Goal: Obtain resource: Download file/media

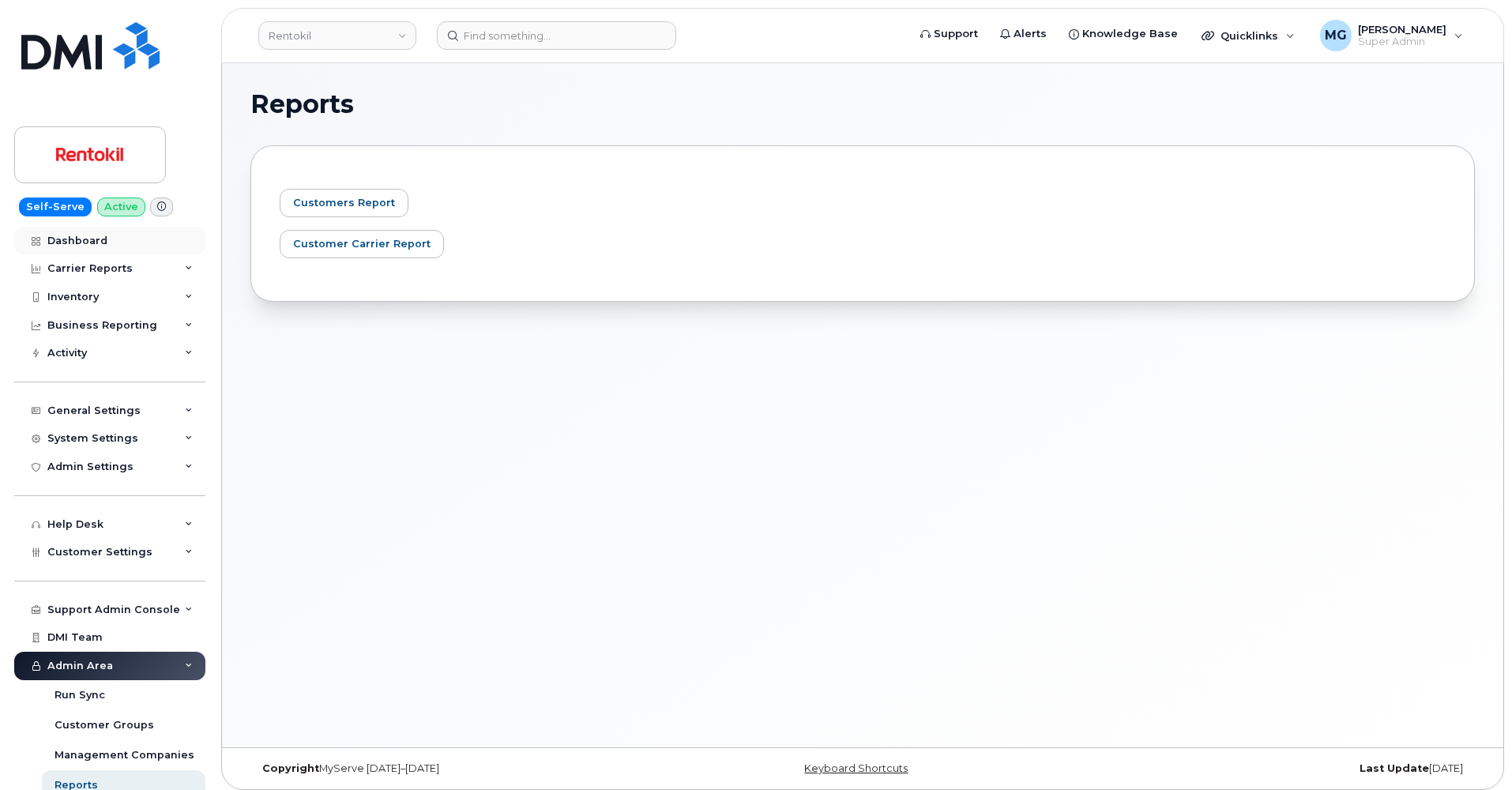
click at [72, 239] on div "Dashboard" at bounding box center [77, 241] width 60 height 12
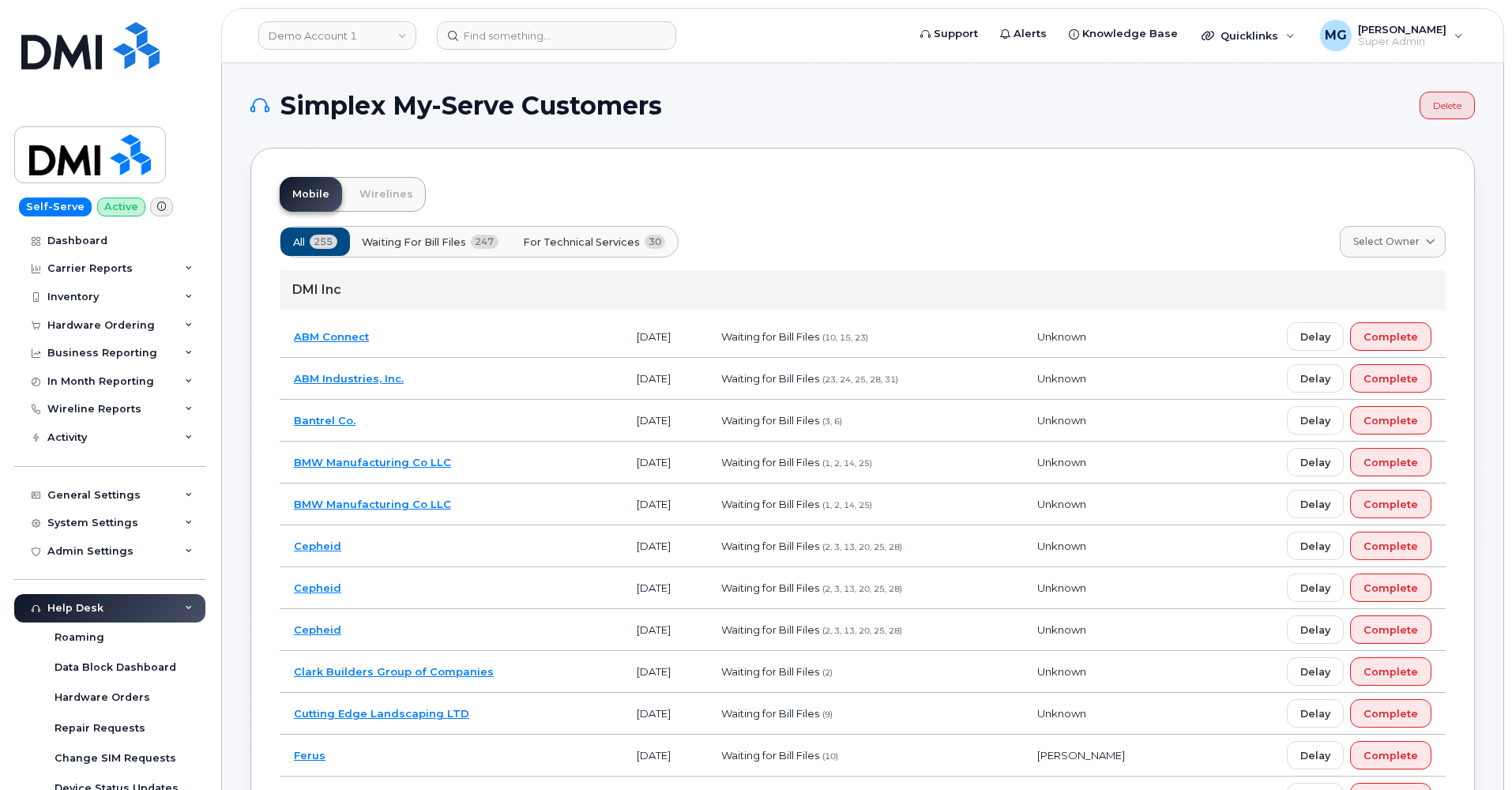
scroll to position [0, 2]
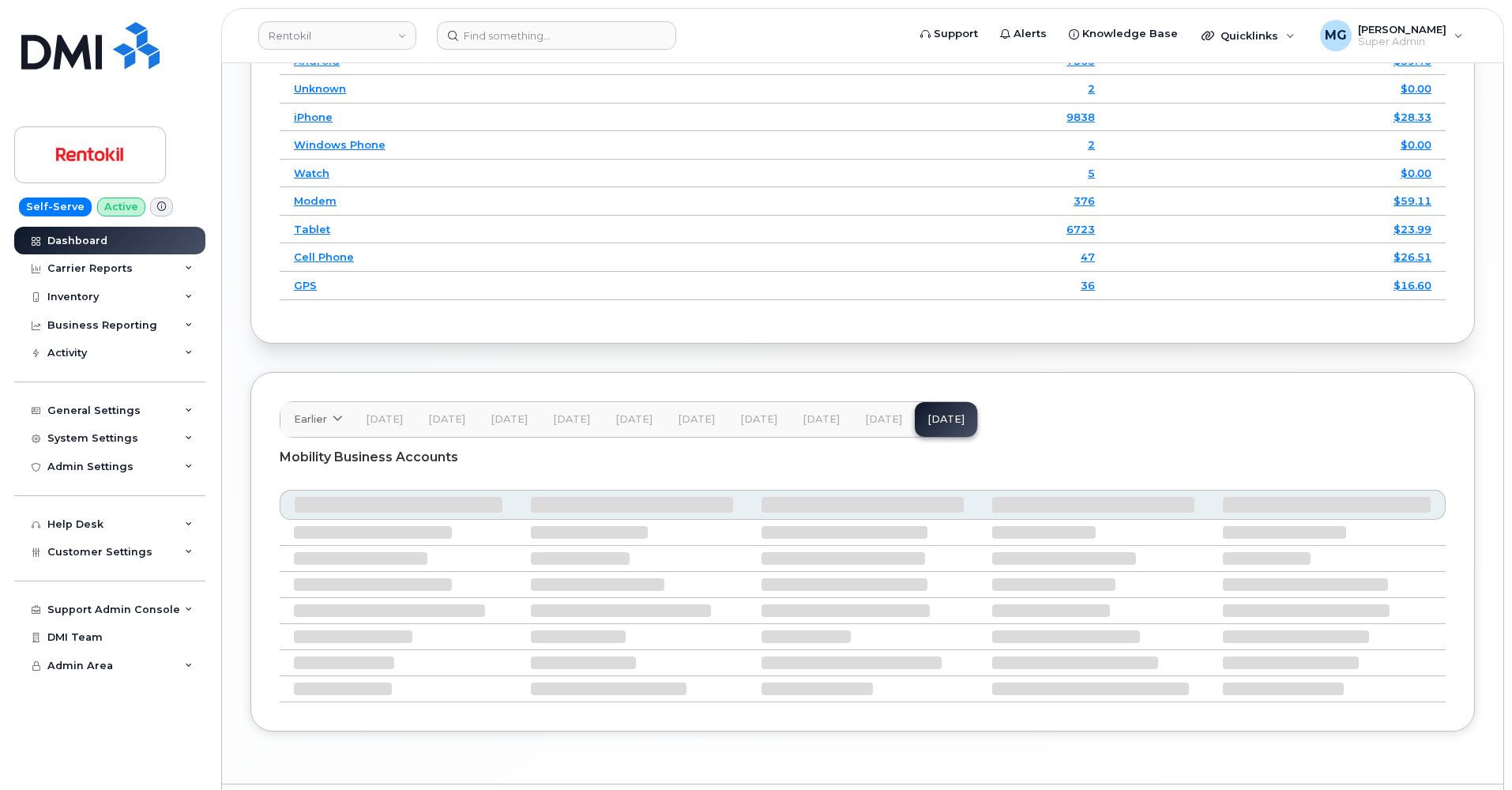
scroll to position [2128, 0]
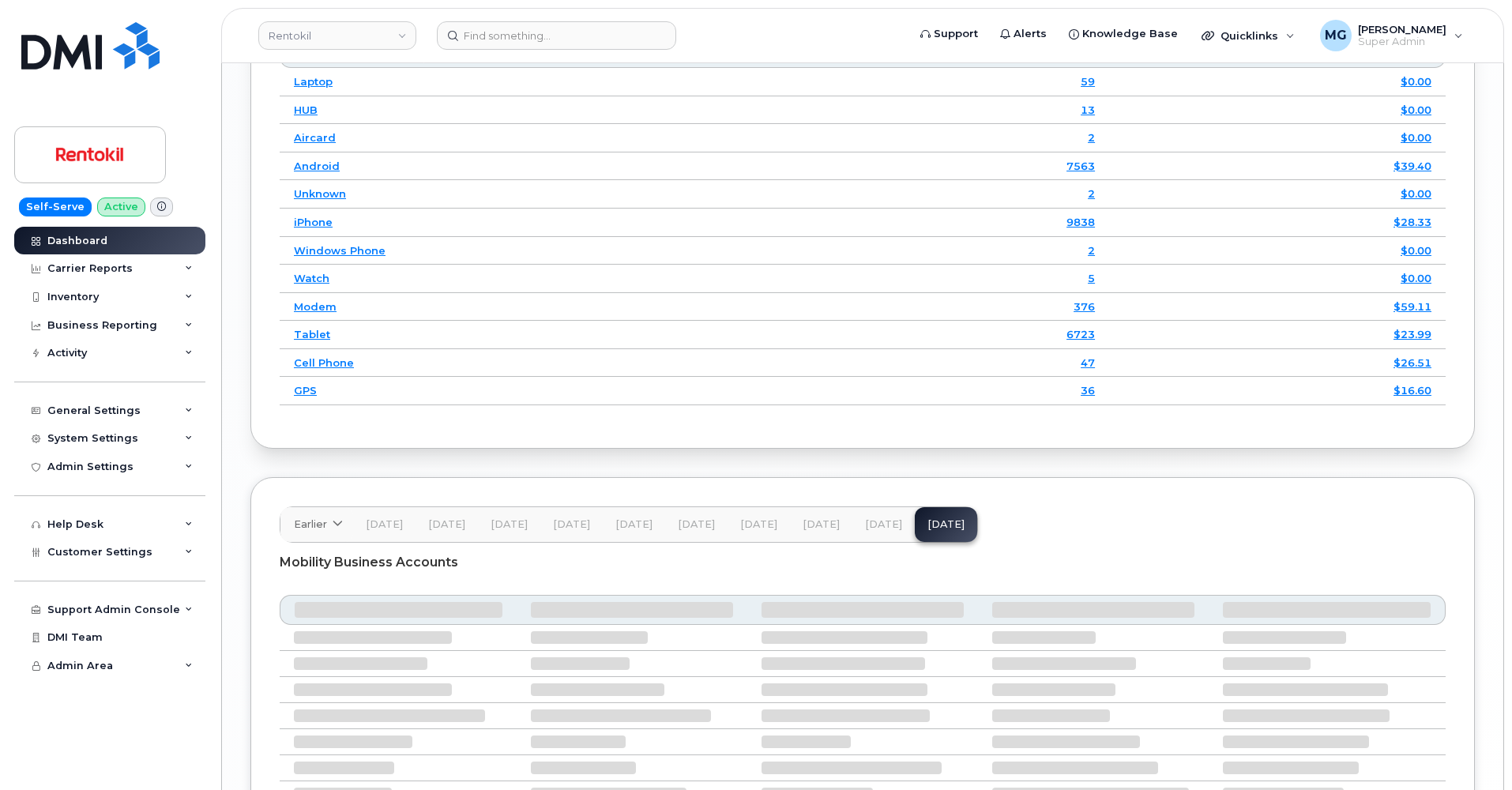
click at [874, 542] on div "Mobility Business Accounts" at bounding box center [862, 562] width 1165 height 39
click at [873, 518] on span "Aug 25" at bounding box center [883, 524] width 37 height 12
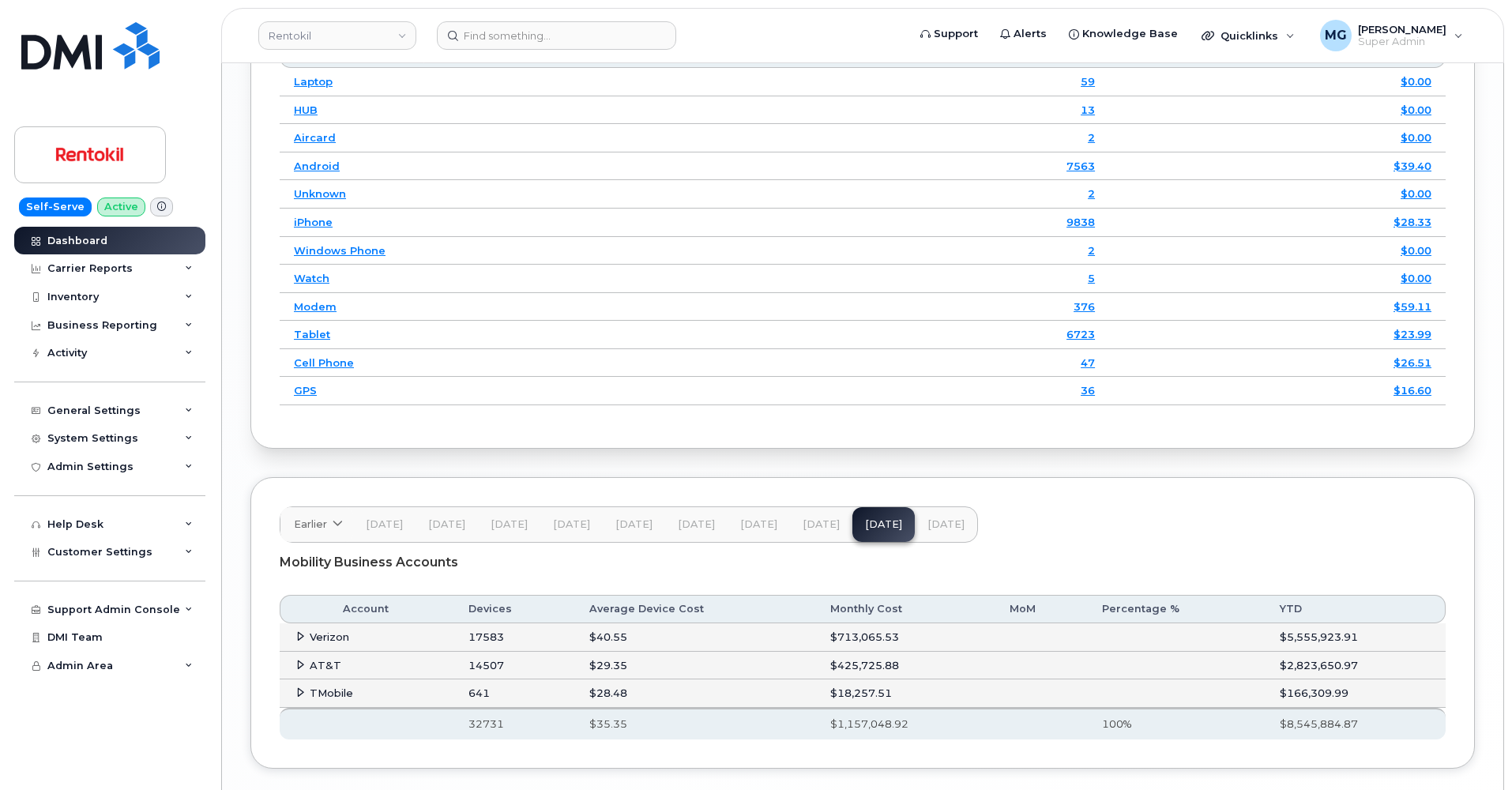
click at [302, 632] on icon at bounding box center [301, 637] width 10 height 10
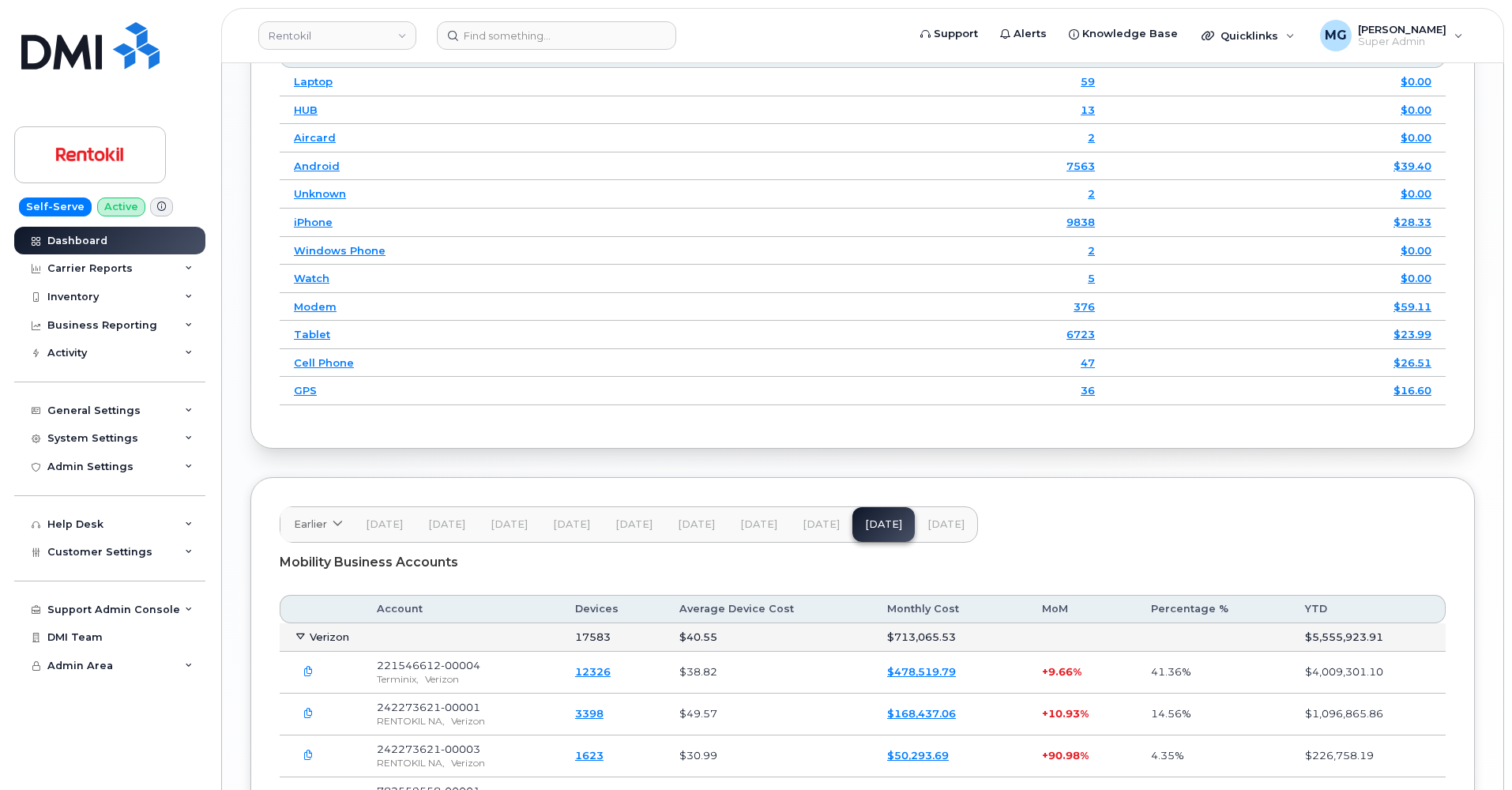
click at [302, 632] on icon at bounding box center [301, 637] width 10 height 10
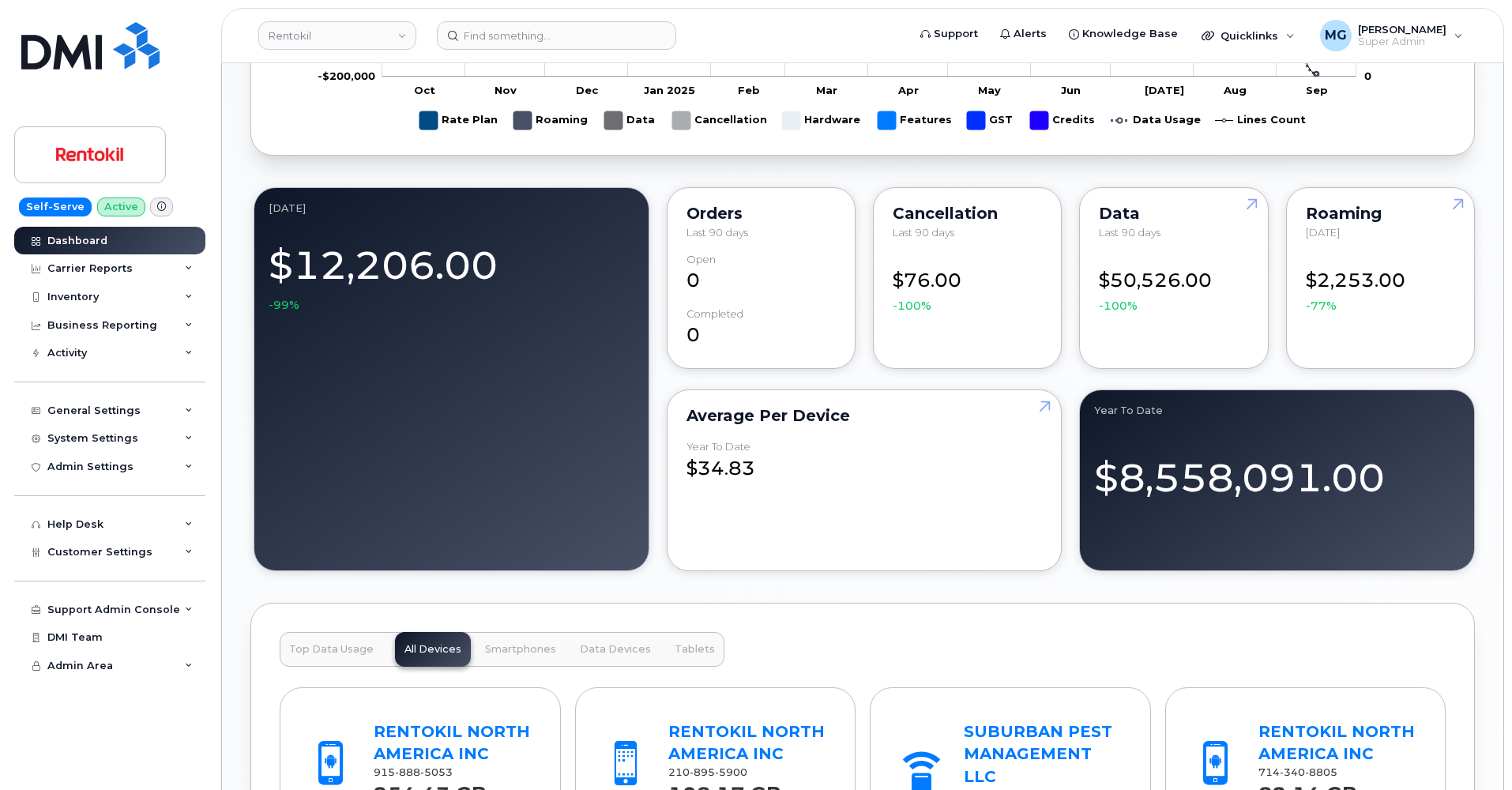
scroll to position [1010, 0]
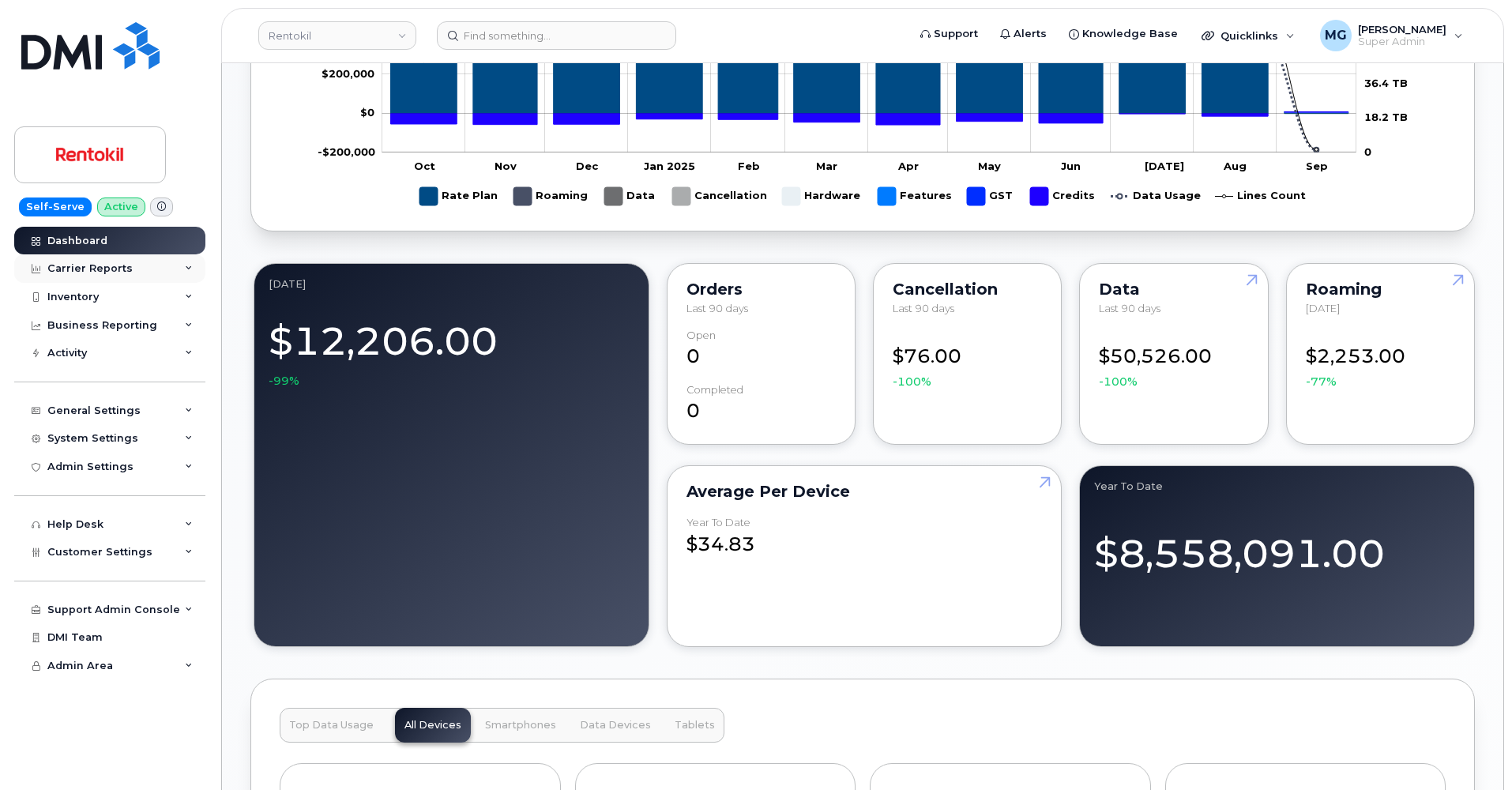
click at [105, 267] on div "Carrier Reports" at bounding box center [90, 268] width 85 height 12
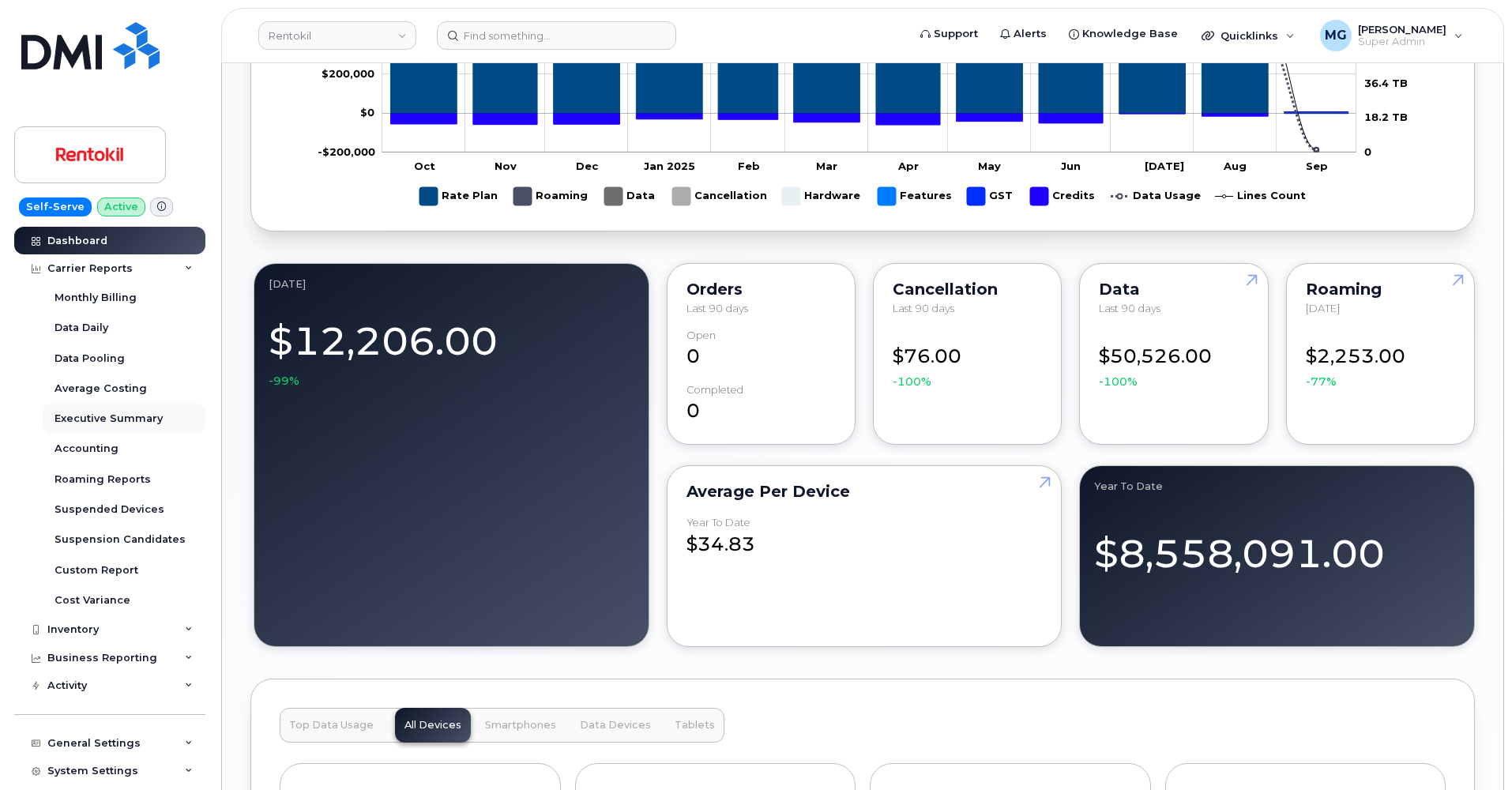
click at [104, 414] on div "Executive Summary" at bounding box center [108, 418] width 108 height 14
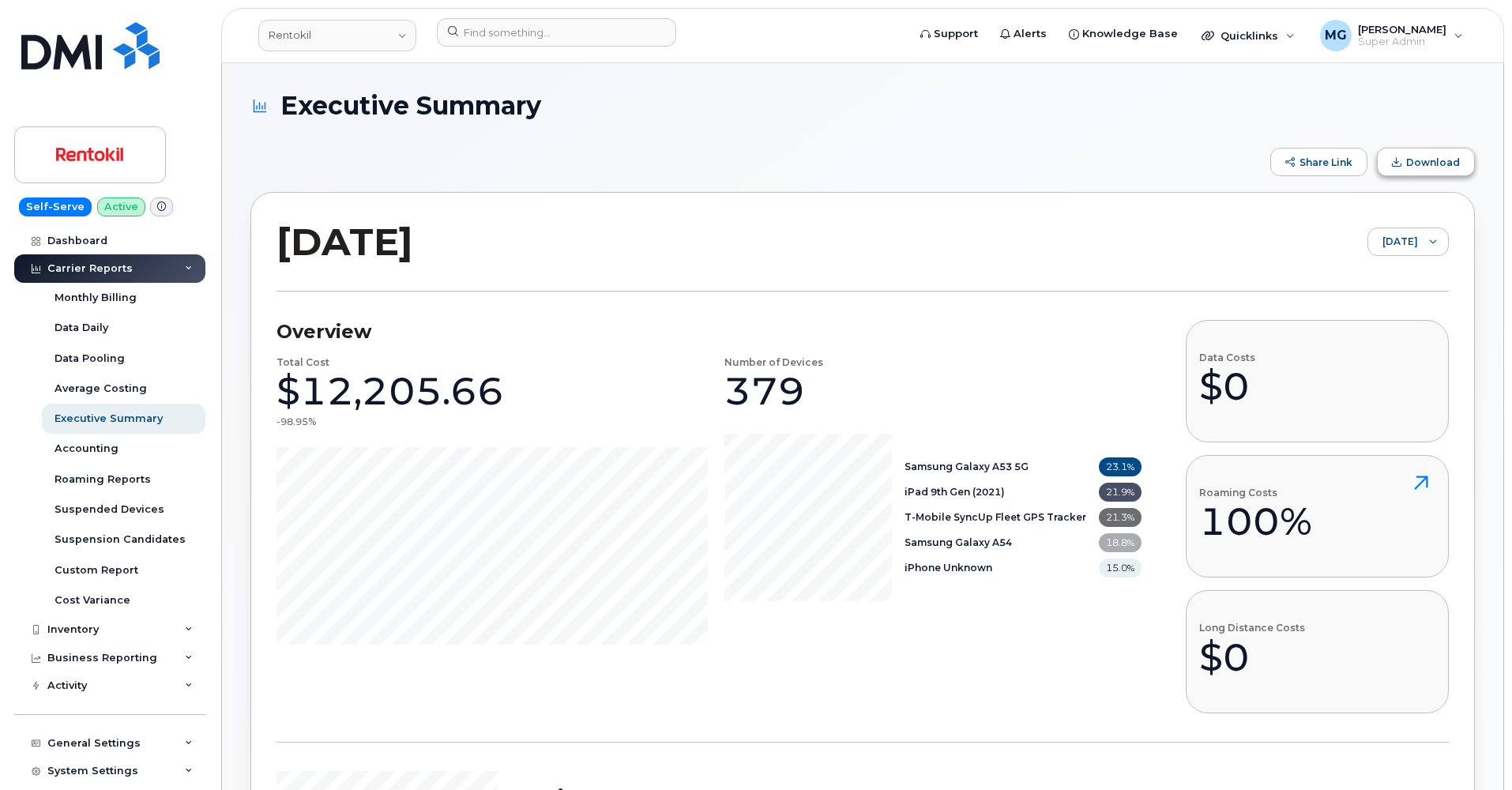
click at [1408, 160] on button "Download" at bounding box center [1425, 162] width 98 height 28
click at [1390, 243] on span "[DATE]" at bounding box center [1393, 242] width 50 height 28
click at [1370, 301] on span "[DATE]" at bounding box center [1352, 304] width 34 height 15
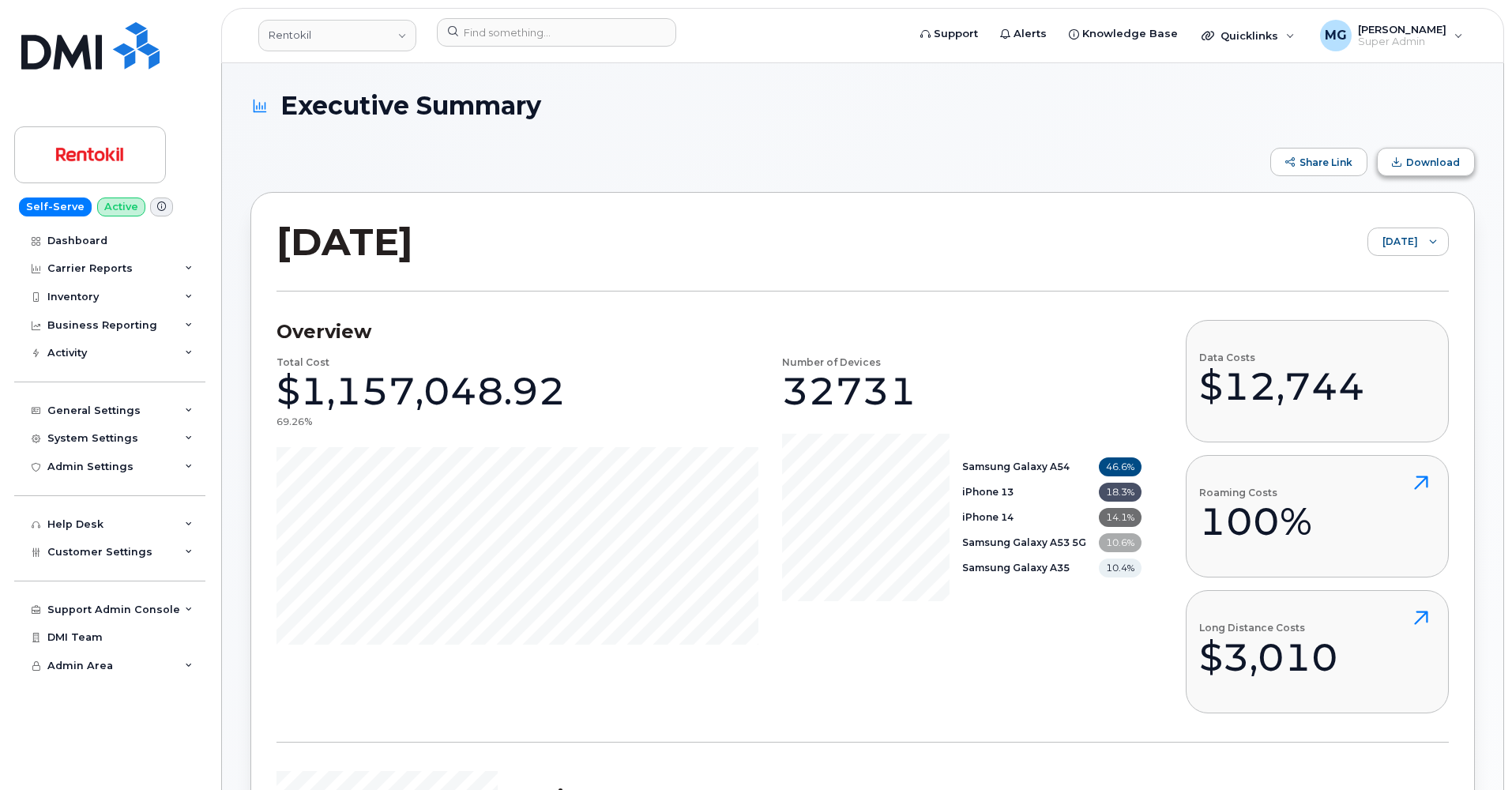
click at [1410, 158] on span "Download" at bounding box center [1433, 162] width 53 height 12
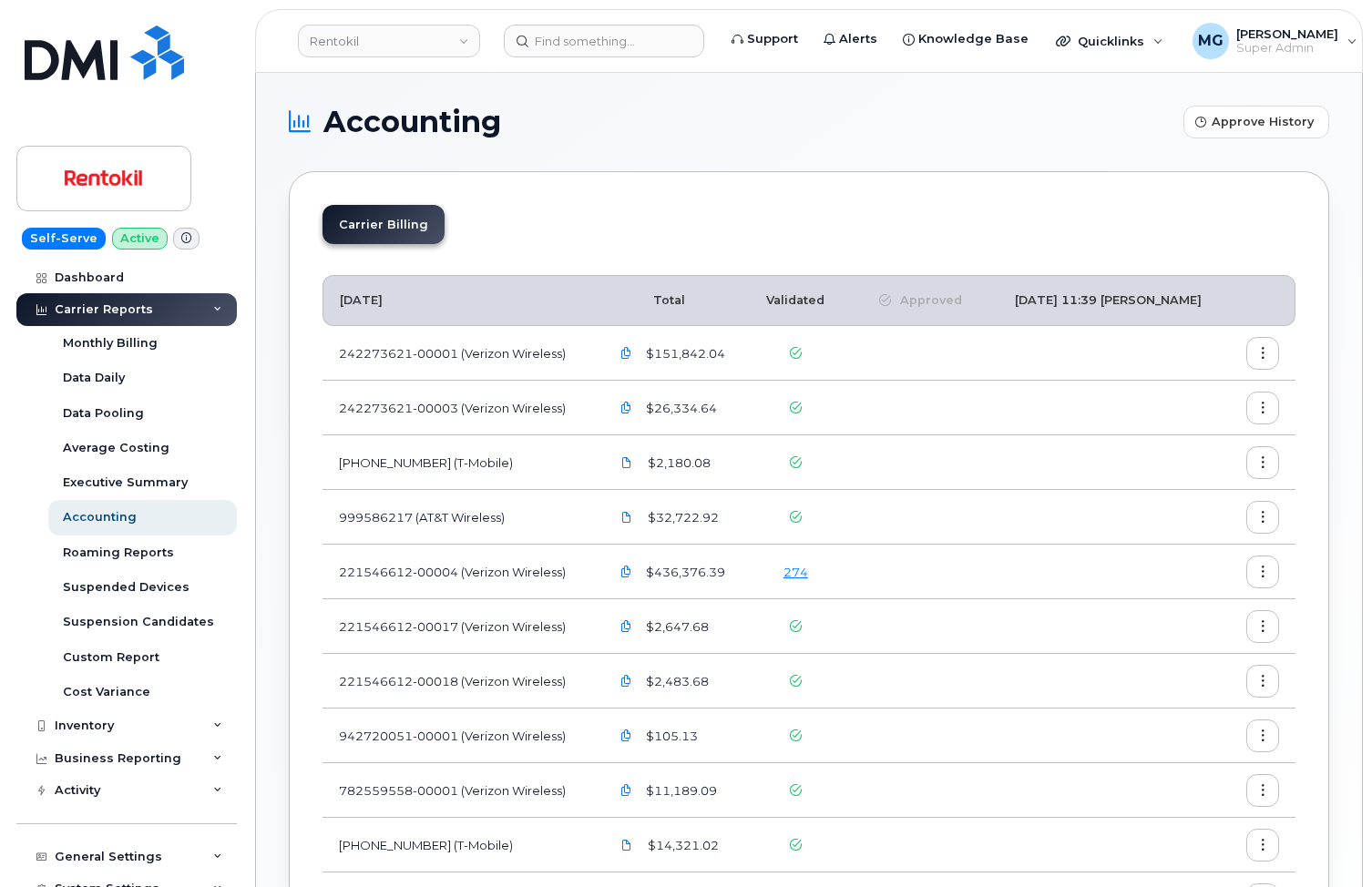
click at [1260, 461] on icon "button" at bounding box center [1262, 463] width 12 height 12
click at [1194, 536] on span "Download" at bounding box center [1180, 536] width 71 height 16
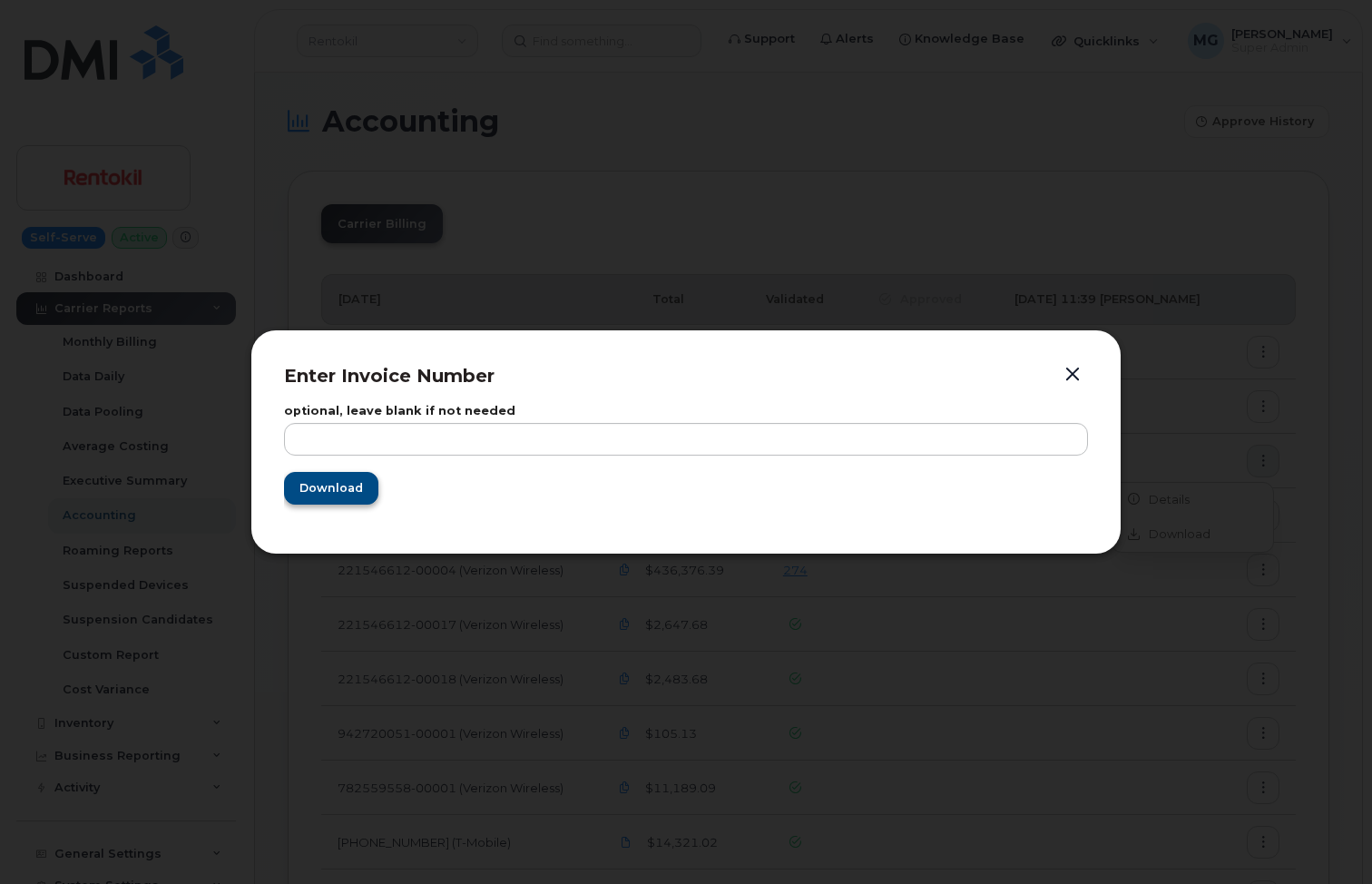
click at [315, 481] on span "Download" at bounding box center [331, 488] width 63 height 17
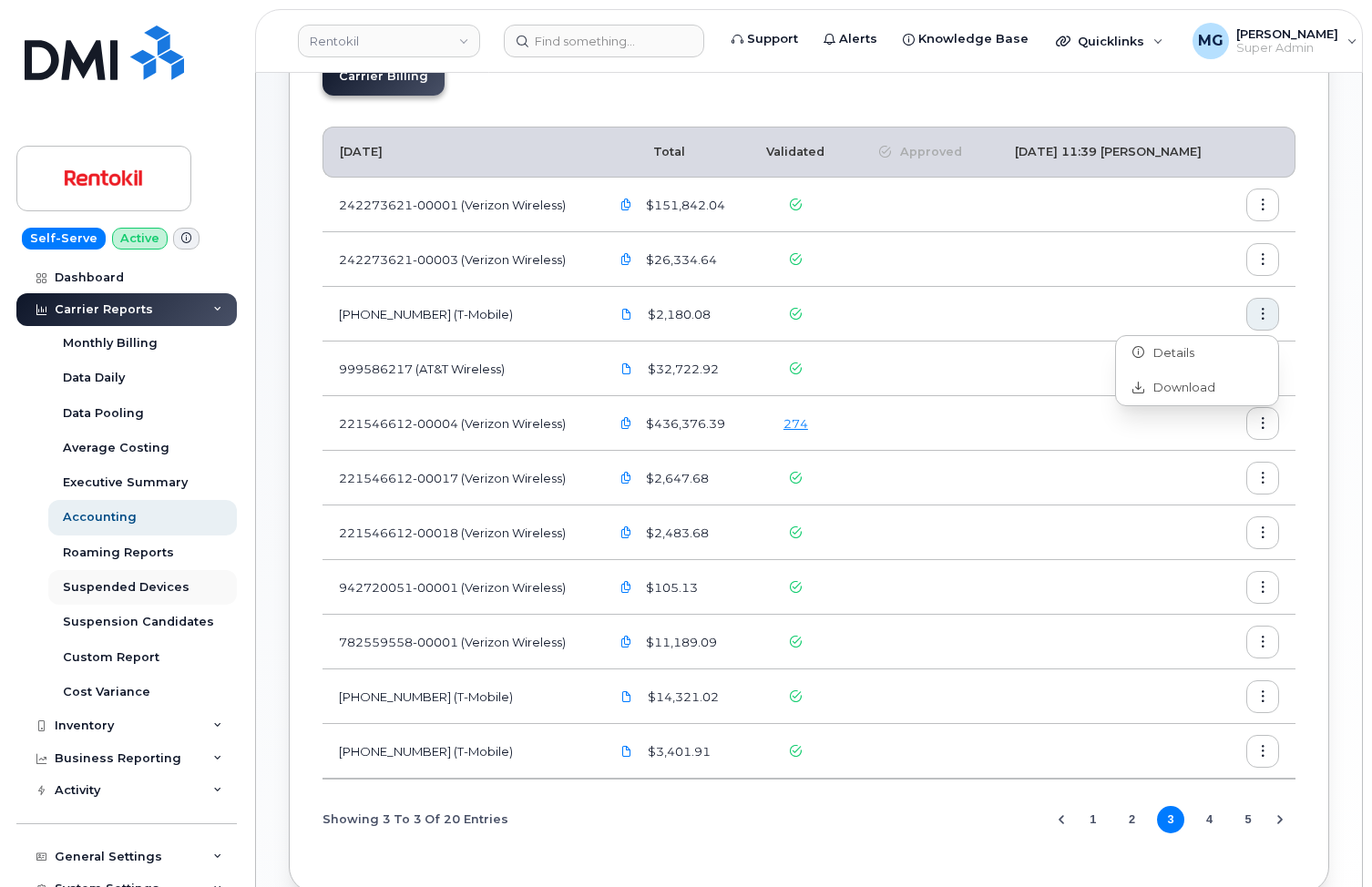
scroll to position [141, 0]
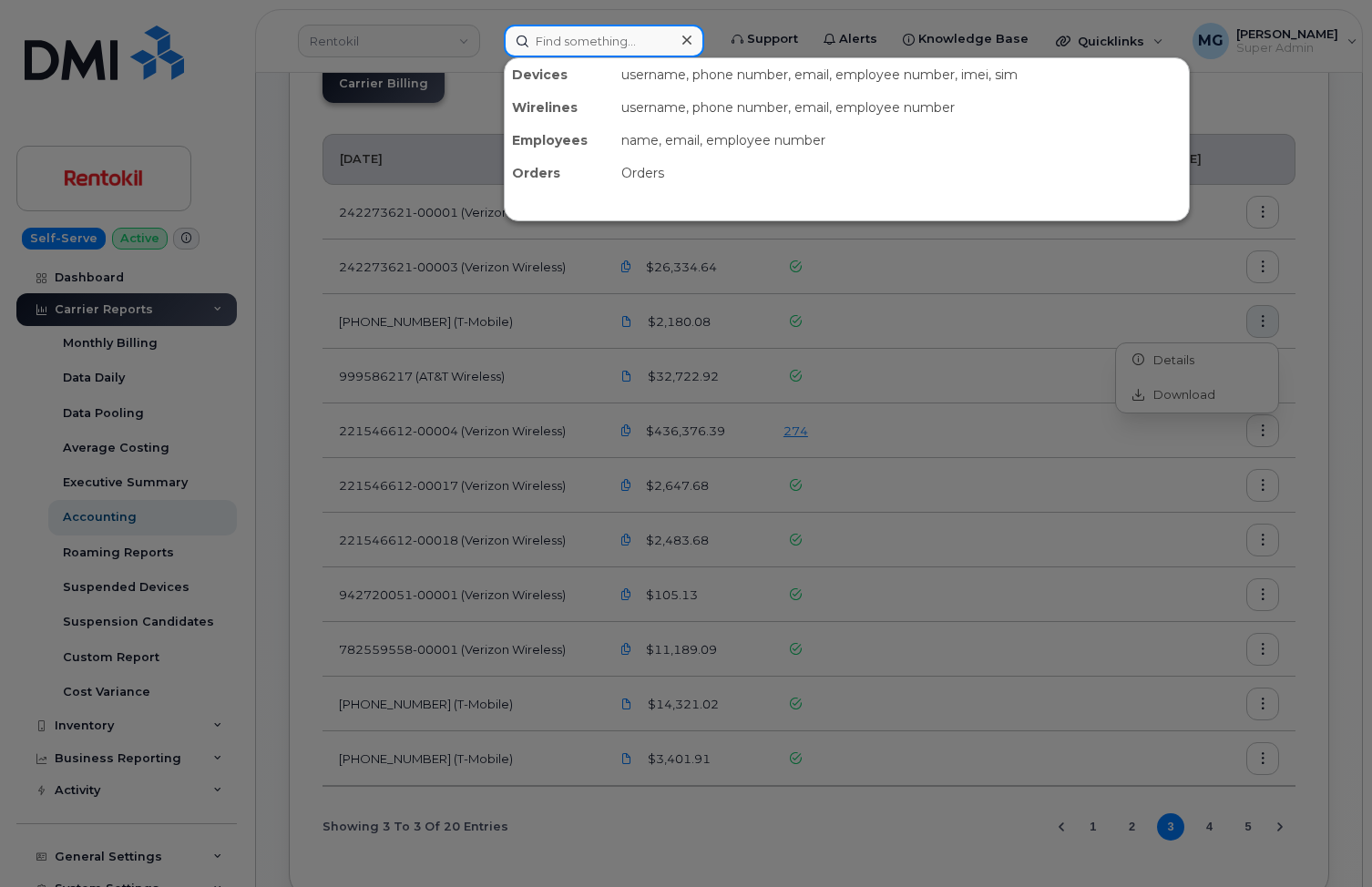
click at [535, 42] on input at bounding box center [603, 41] width 201 height 33
